Goal: Check status: Check status

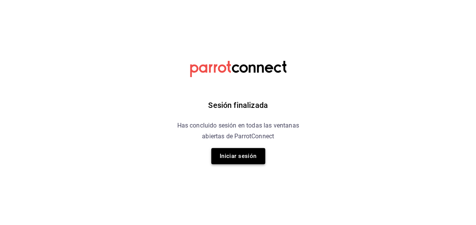
click at [250, 156] on button "Iniciar sesión" at bounding box center [238, 156] width 54 height 16
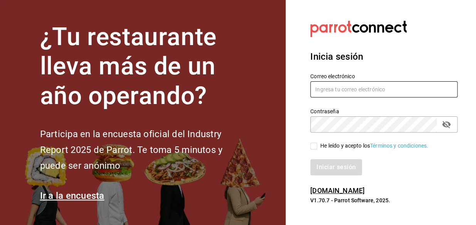
type input "[EMAIL_ADDRESS][DOMAIN_NAME]"
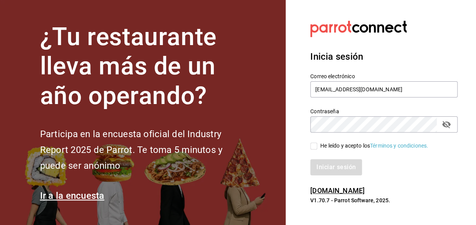
click at [313, 146] on input "He leído y acepto los Términos y condiciones." at bounding box center [313, 145] width 7 height 7
checkbox input "true"
click at [336, 169] on button "Iniciar sesión" at bounding box center [336, 167] width 52 height 16
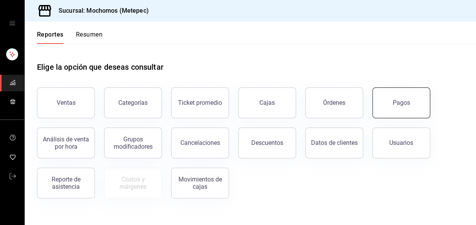
click at [410, 109] on button "Pagos" at bounding box center [401, 102] width 58 height 31
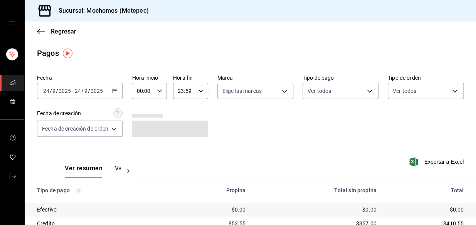
click at [114, 92] on icon "button" at bounding box center [114, 90] width 5 height 5
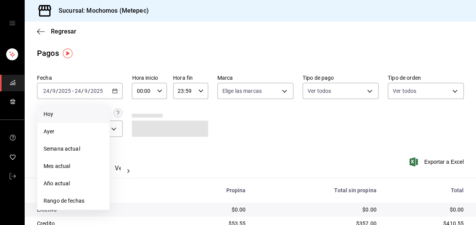
click at [75, 120] on li "Hoy" at bounding box center [73, 114] width 72 height 17
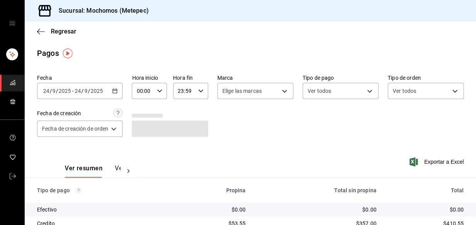
click at [165, 87] on div "00:00 Hora inicio" at bounding box center [149, 91] width 35 height 16
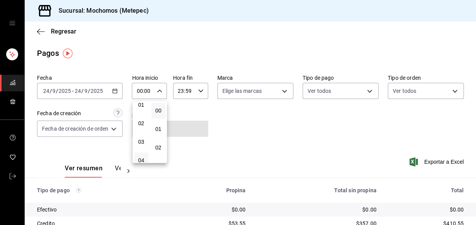
scroll to position [35, 0]
click at [146, 129] on button "03" at bounding box center [141, 131] width 14 height 15
type input "03:00"
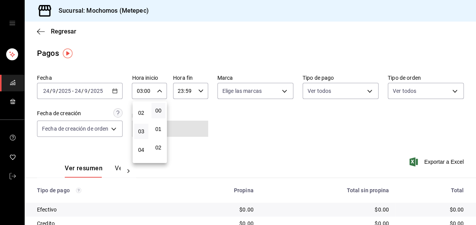
click at [297, 139] on div at bounding box center [238, 112] width 476 height 225
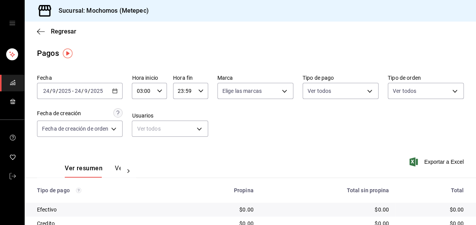
click at [297, 131] on div "Fecha 2025-09-24 24 / 9 / 2025 - 2025-09-24 24 / 9 / 2025 Hora inicio 03:00 Hor…" at bounding box center [250, 108] width 426 height 75
